Goal: Navigation & Orientation: Find specific page/section

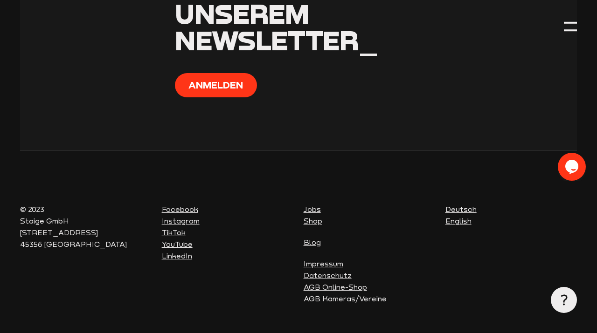
scroll to position [509, 0]
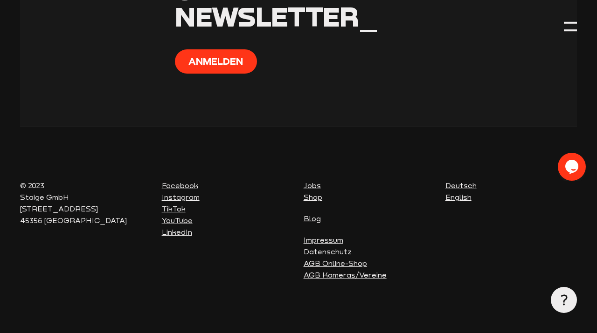
click at [315, 198] on link "Shop" at bounding box center [313, 197] width 19 height 8
